Goal: Task Accomplishment & Management: Manage account settings

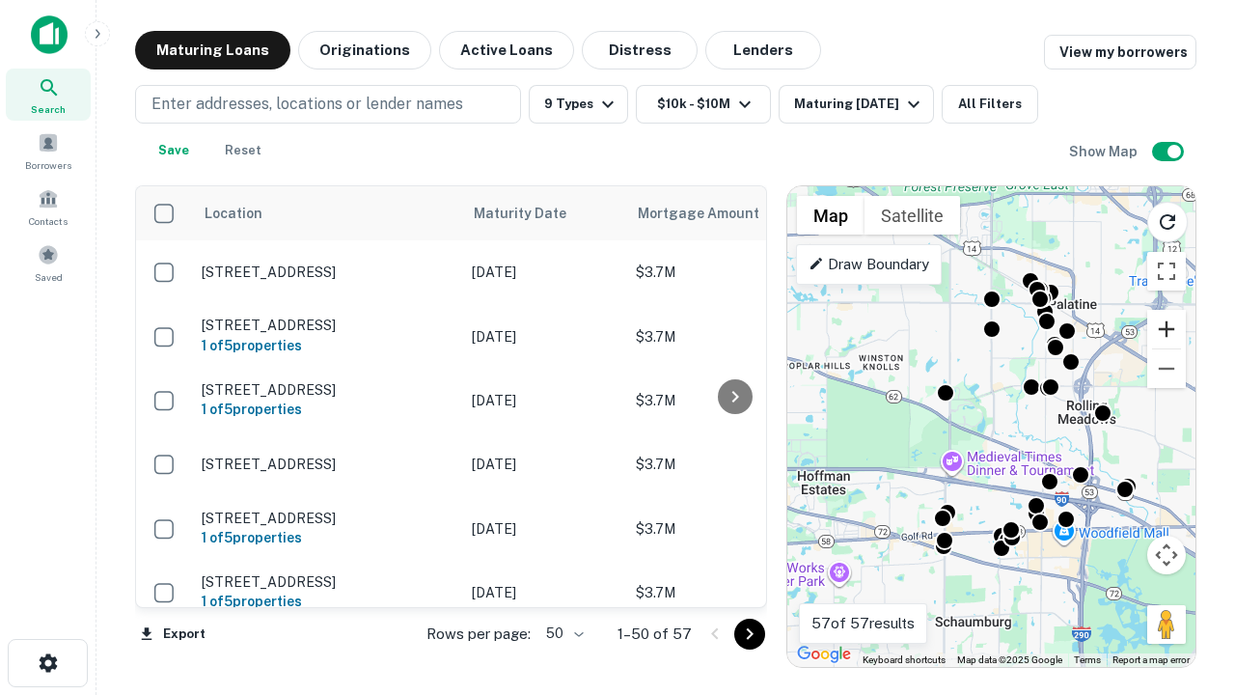
click at [1167, 329] on button "Zoom in" at bounding box center [1166, 329] width 39 height 39
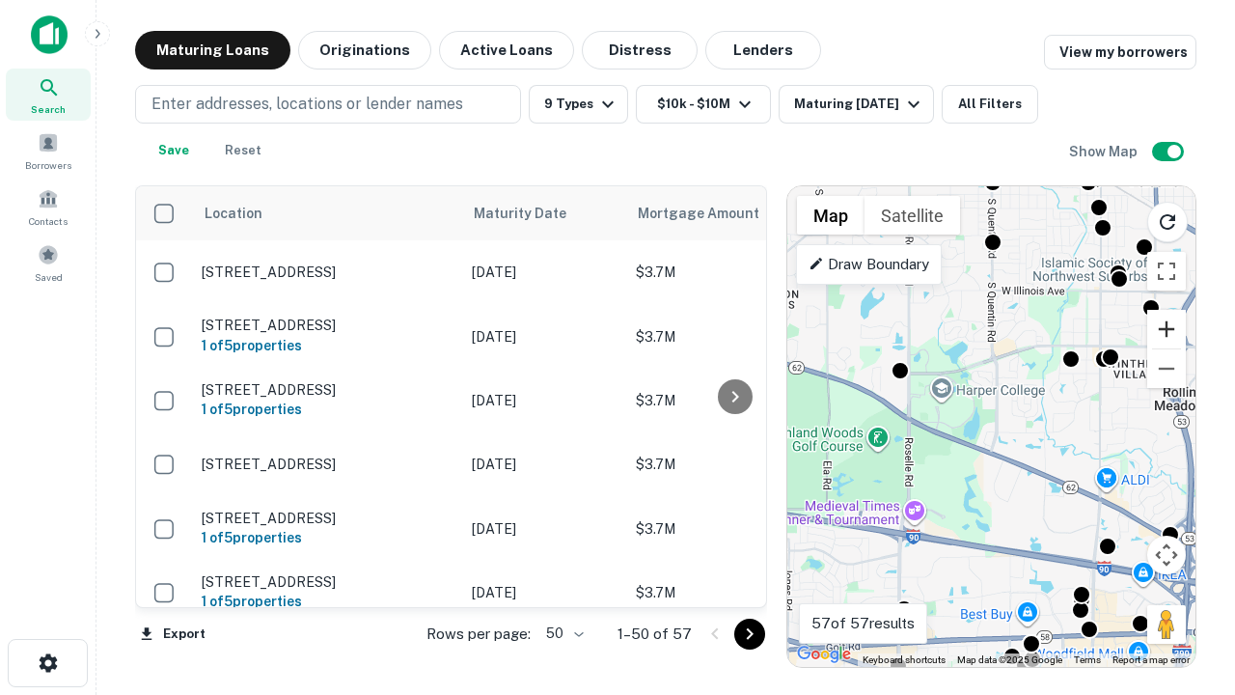
click at [1167, 329] on button "Zoom in" at bounding box center [1166, 329] width 39 height 39
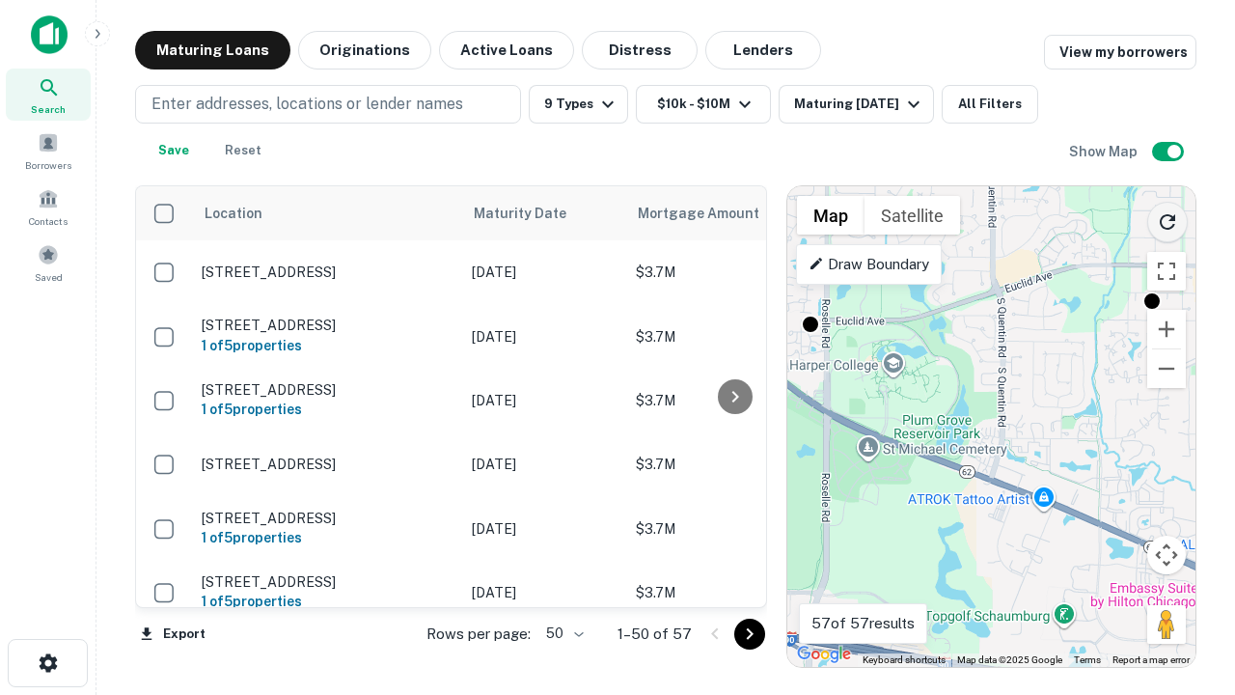
click at [1168, 218] on icon "Reload search area" at bounding box center [1167, 221] width 23 height 23
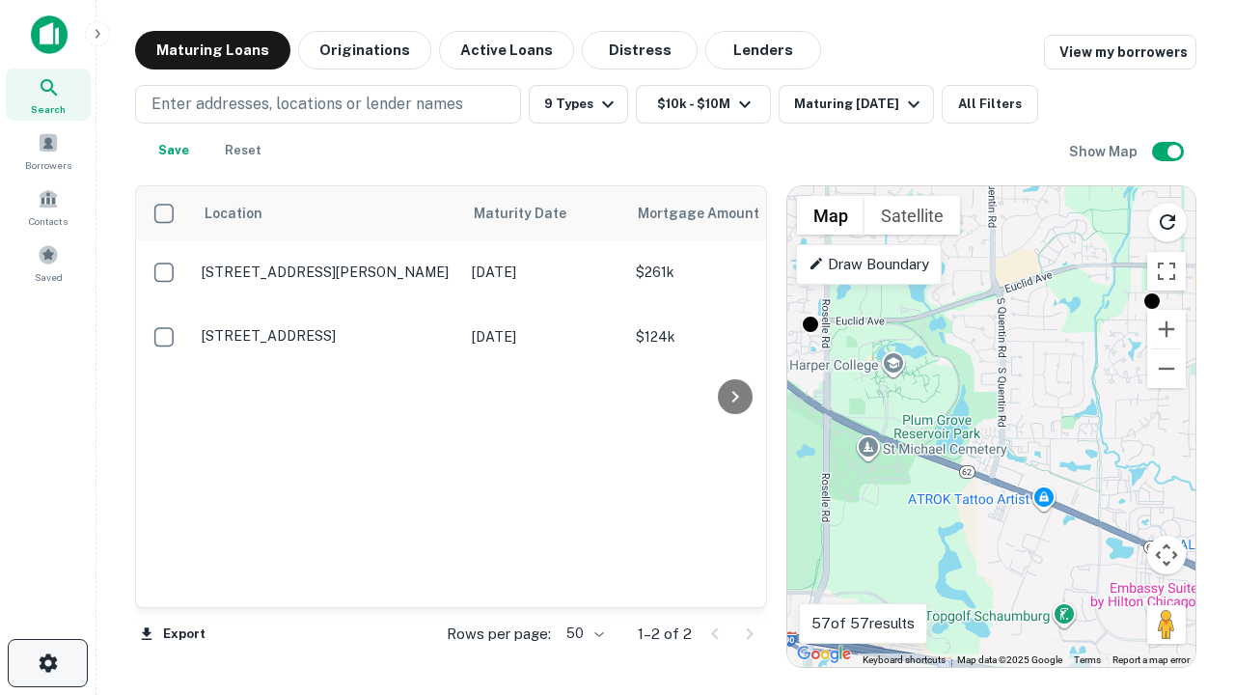
click at [47, 663] on icon "button" at bounding box center [48, 662] width 23 height 23
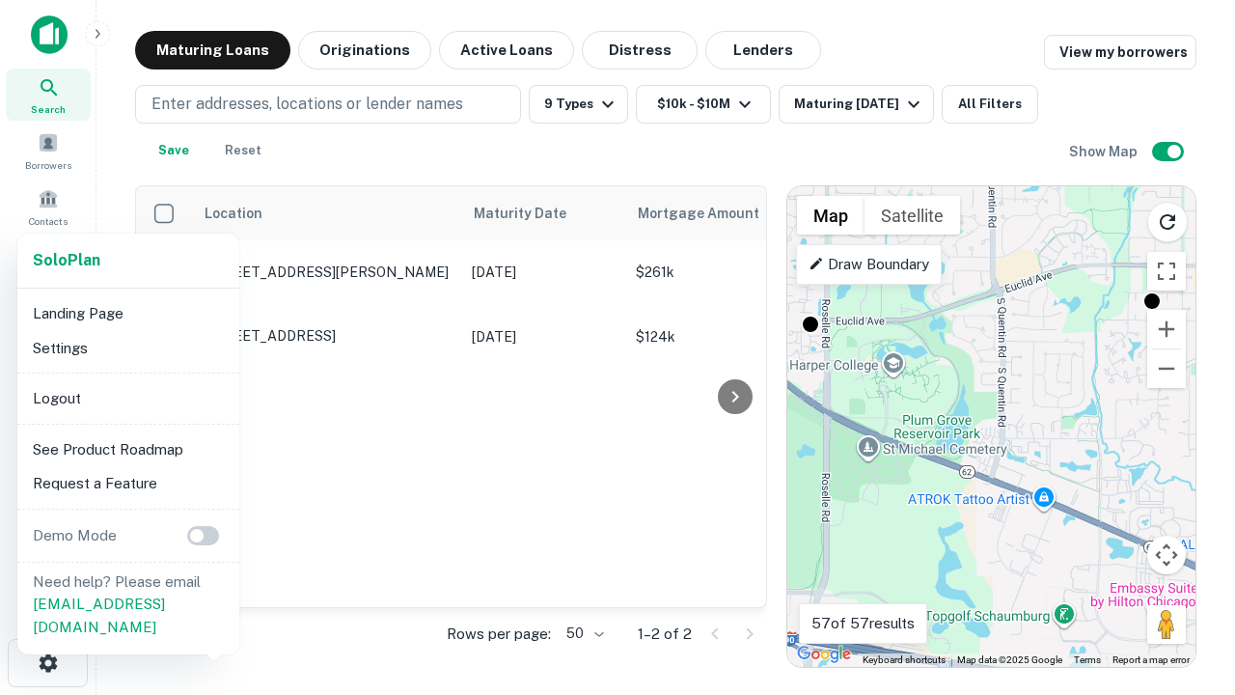
click at [127, 398] on li "Logout" at bounding box center [128, 398] width 207 height 35
